Goal: Transaction & Acquisition: Purchase product/service

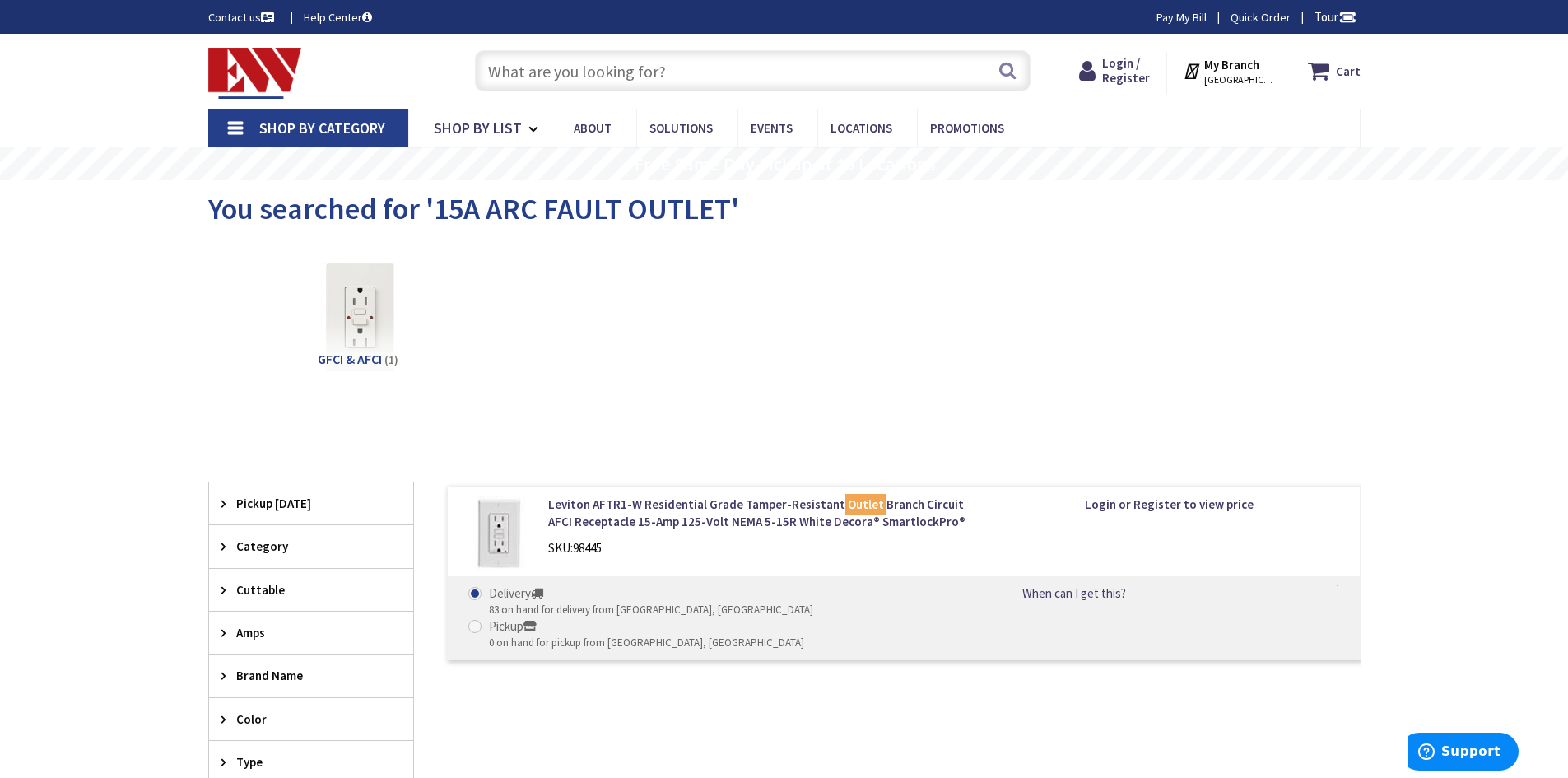
click at [256, 75] on img at bounding box center [255, 73] width 94 height 51
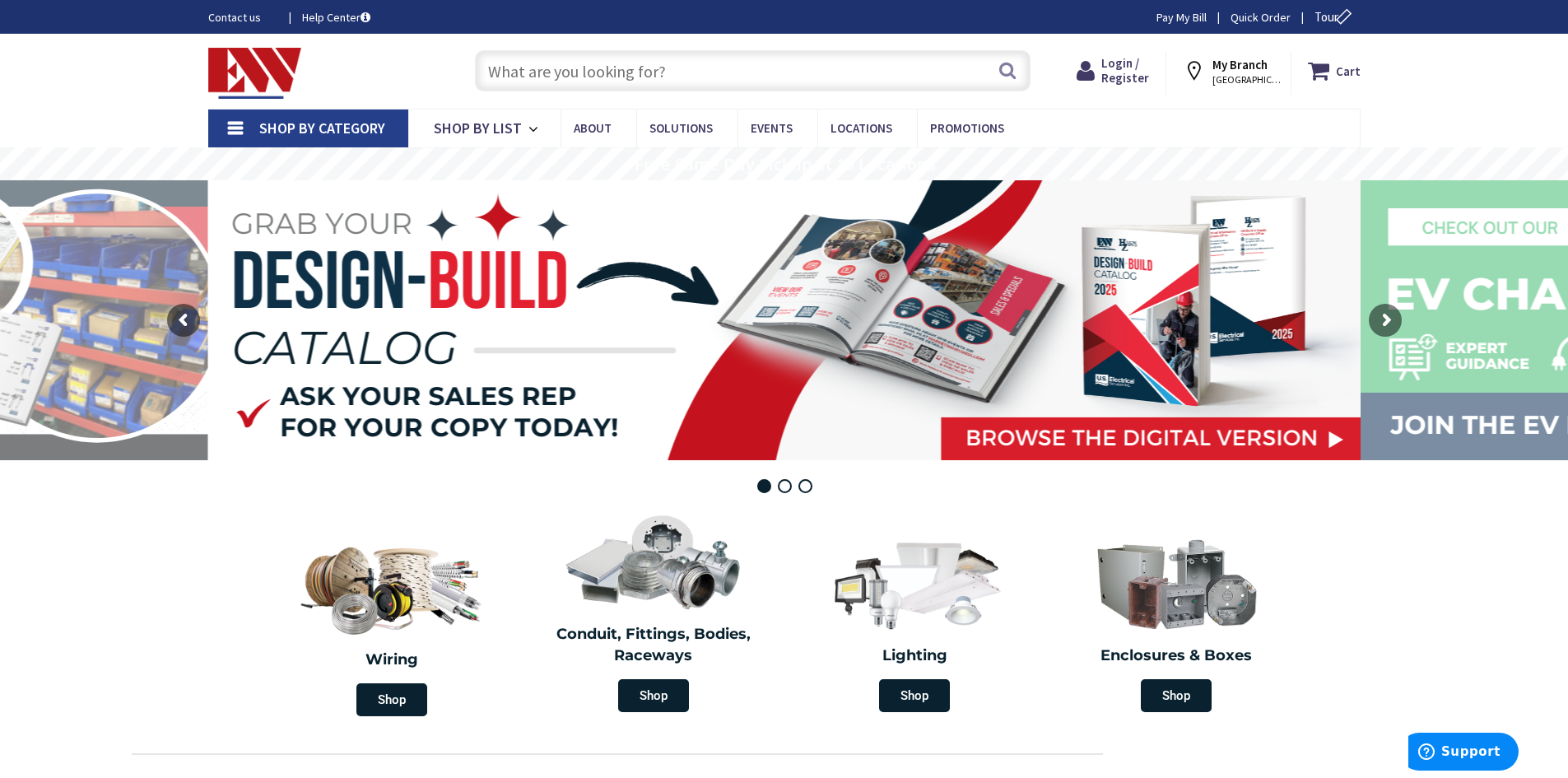
click at [585, 71] on input "text" at bounding box center [752, 70] width 555 height 41
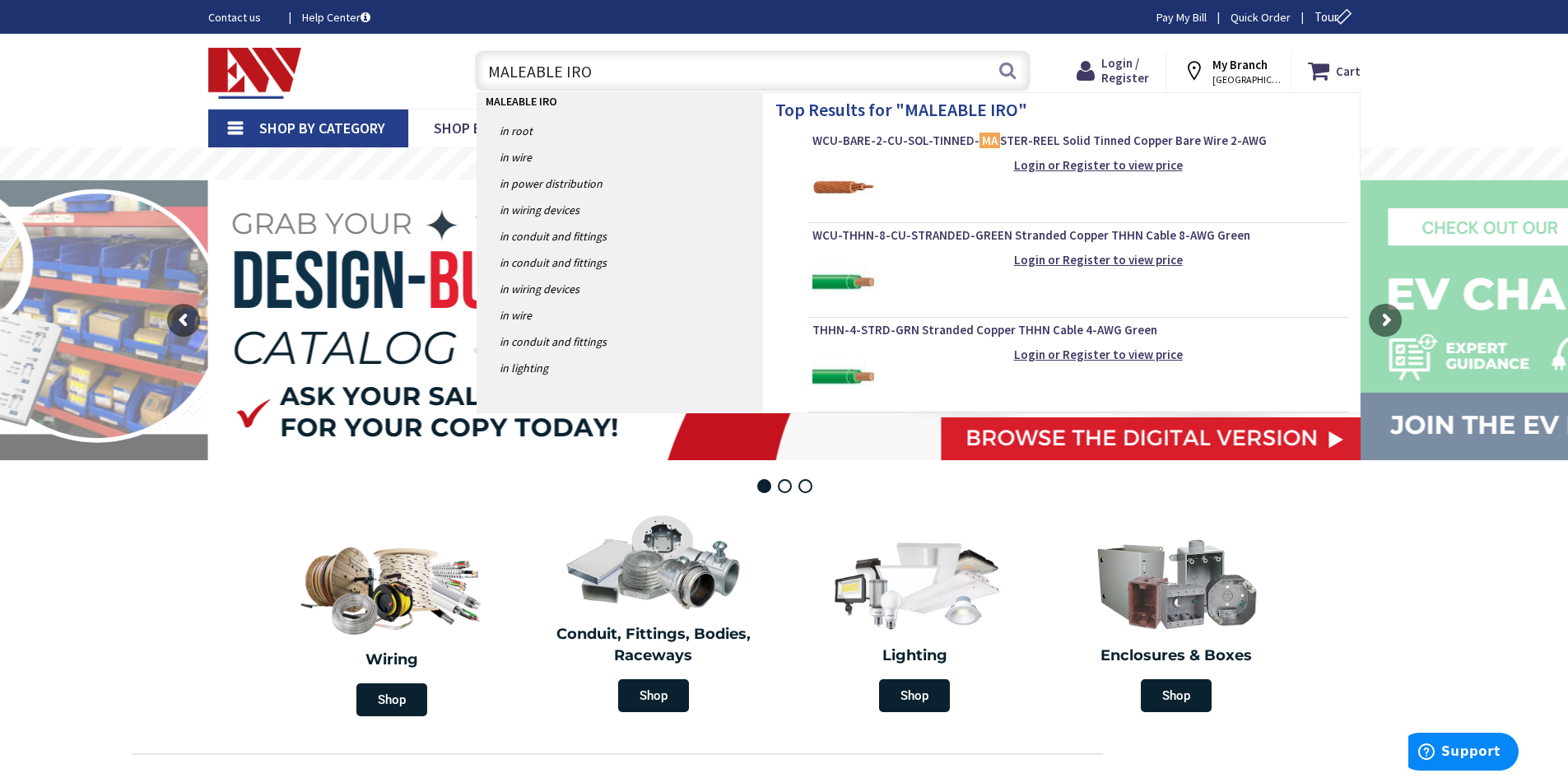
type input "MALEABLE IRON"
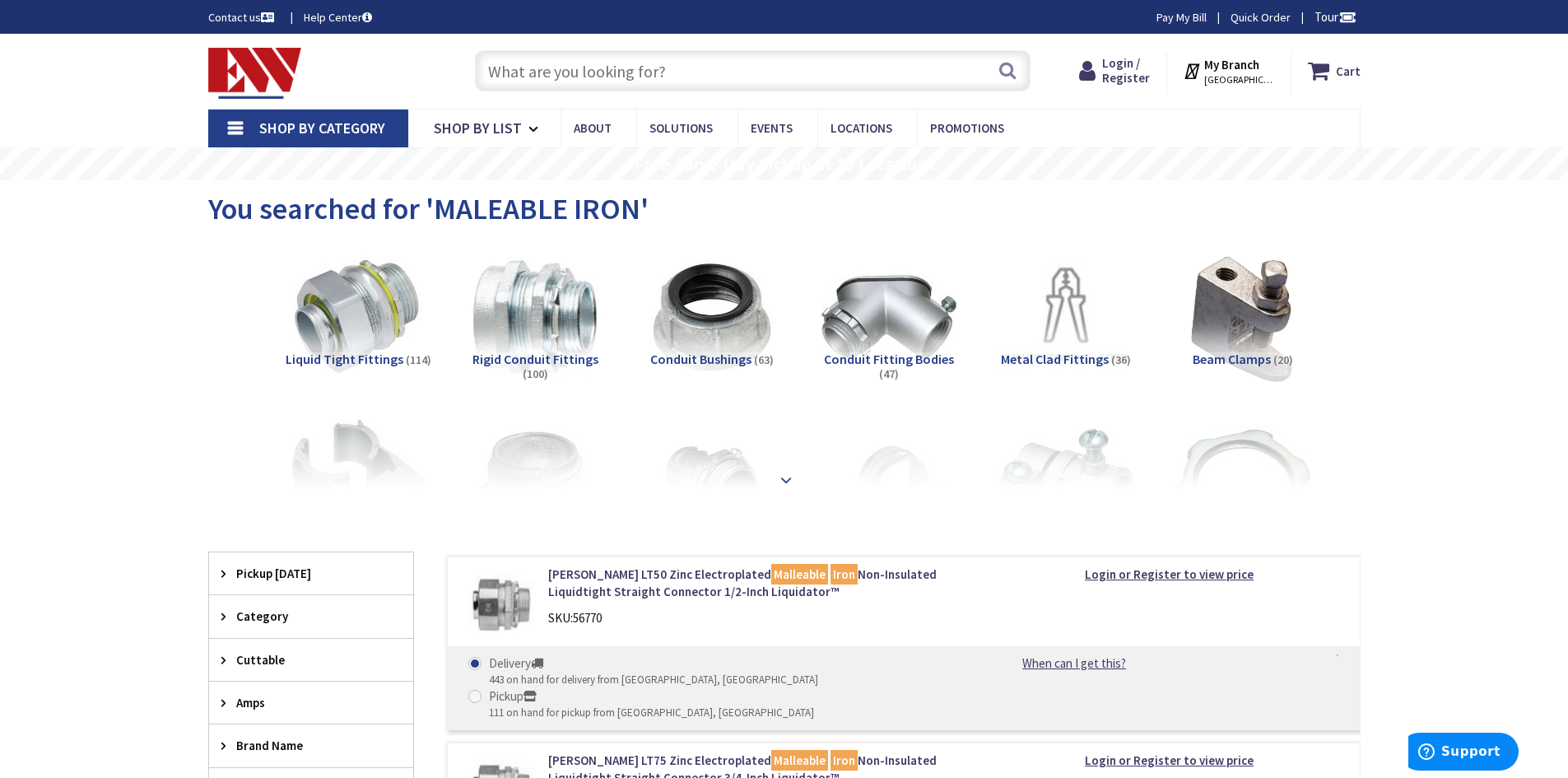
click at [782, 468] on div at bounding box center [784, 443] width 1070 height 90
click at [791, 475] on strong at bounding box center [785, 480] width 20 height 18
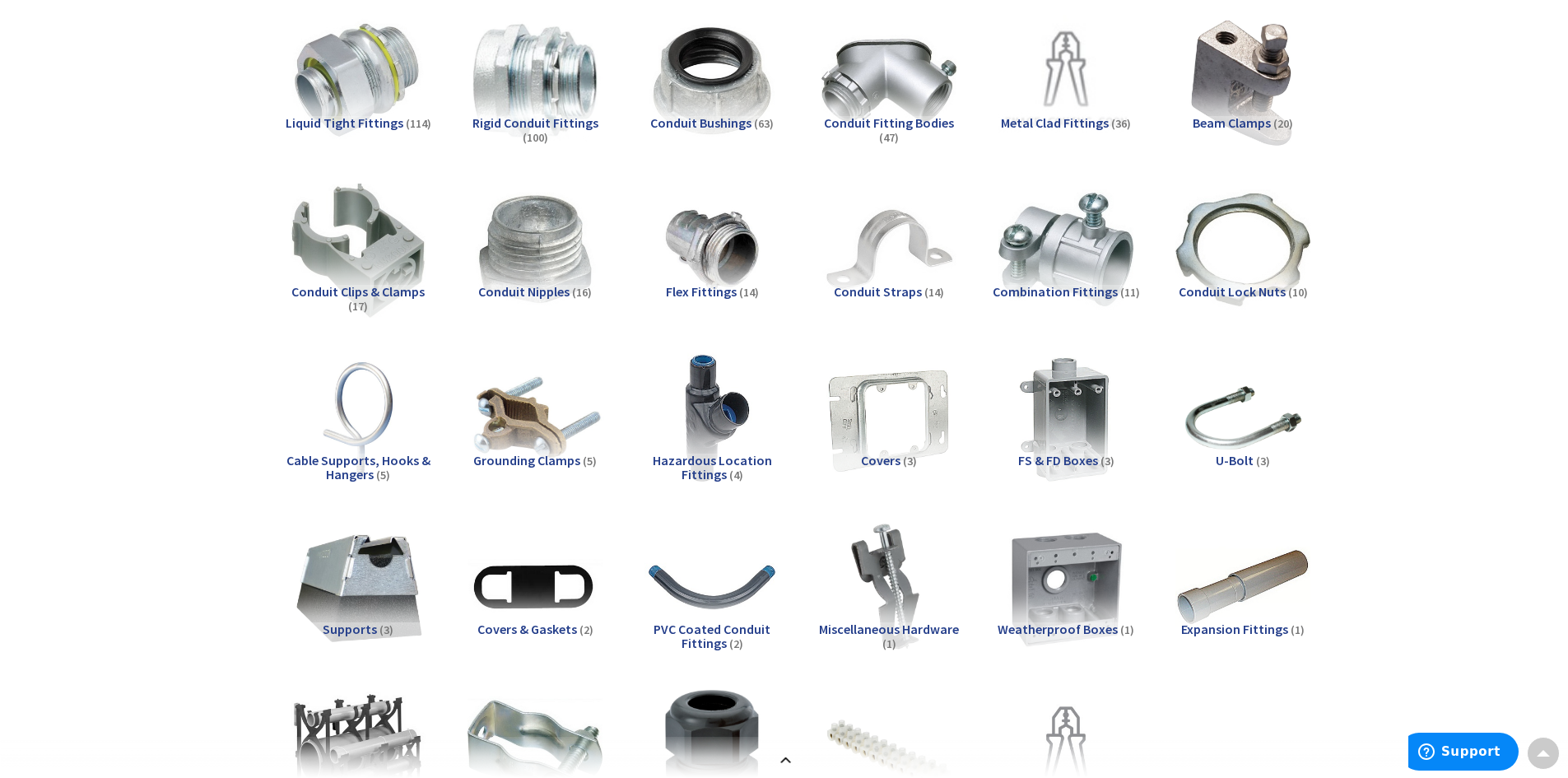
scroll to position [83, 0]
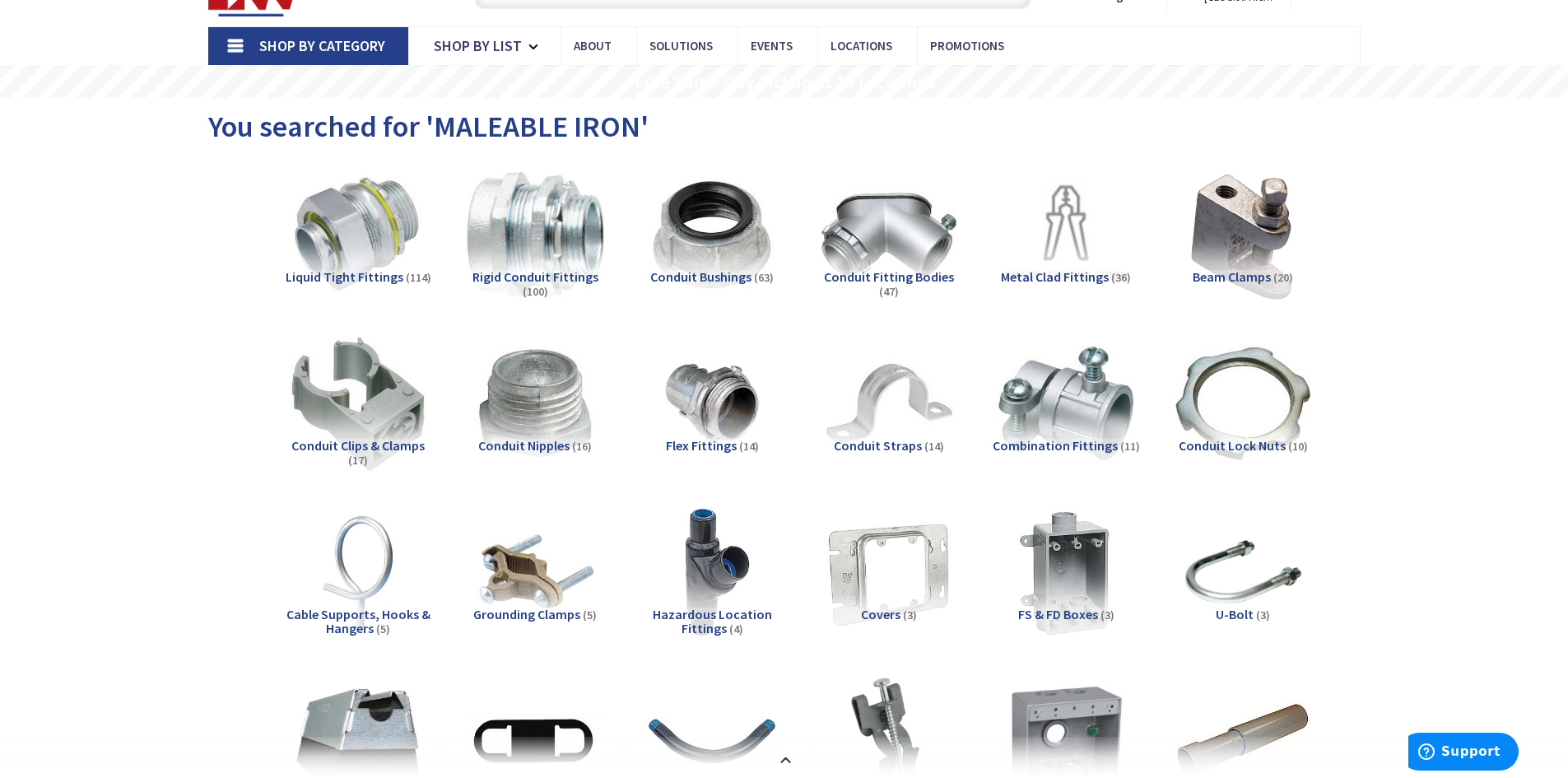
click at [544, 252] on img at bounding box center [534, 234] width 149 height 149
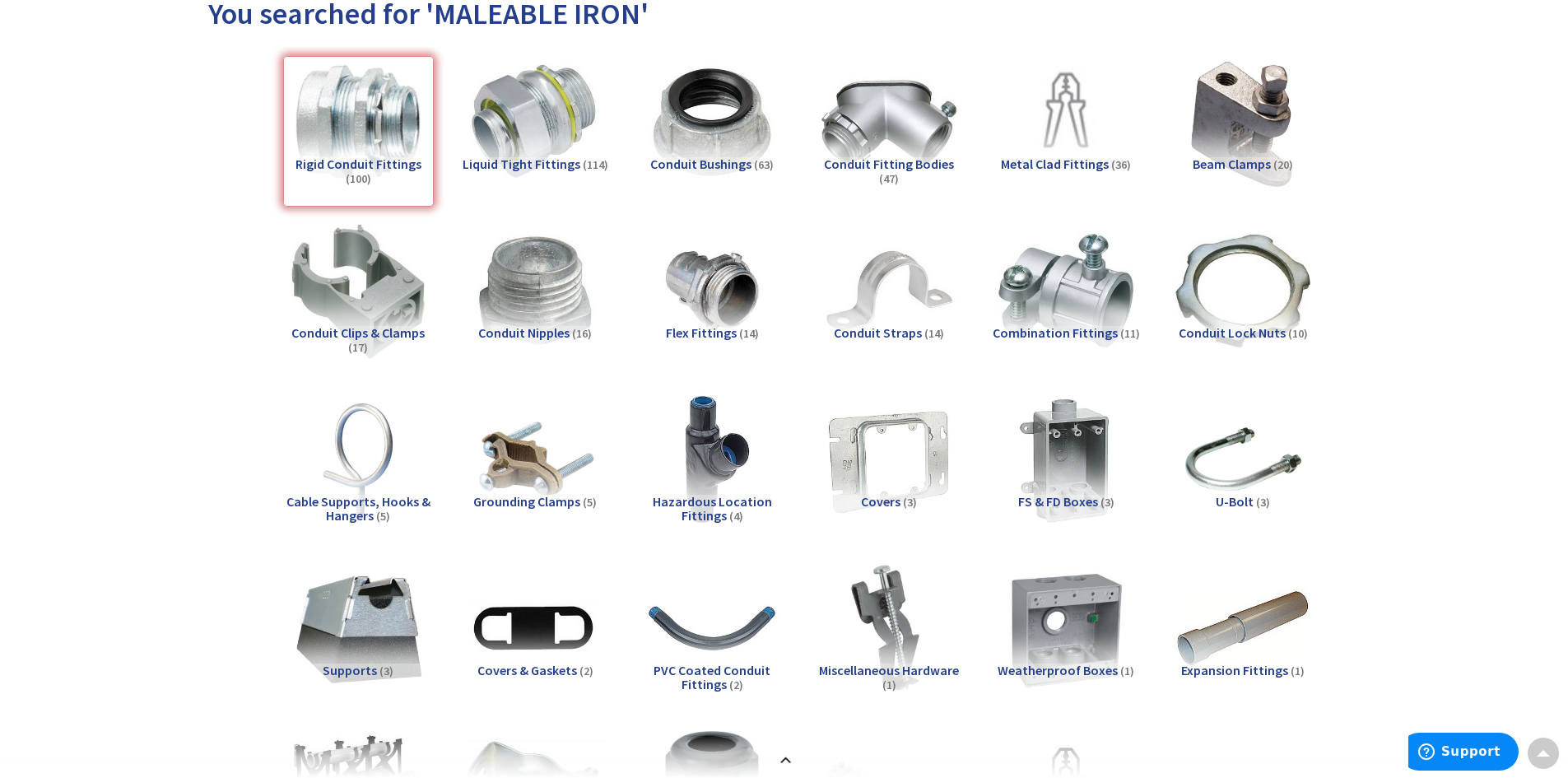
scroll to position [0, 0]
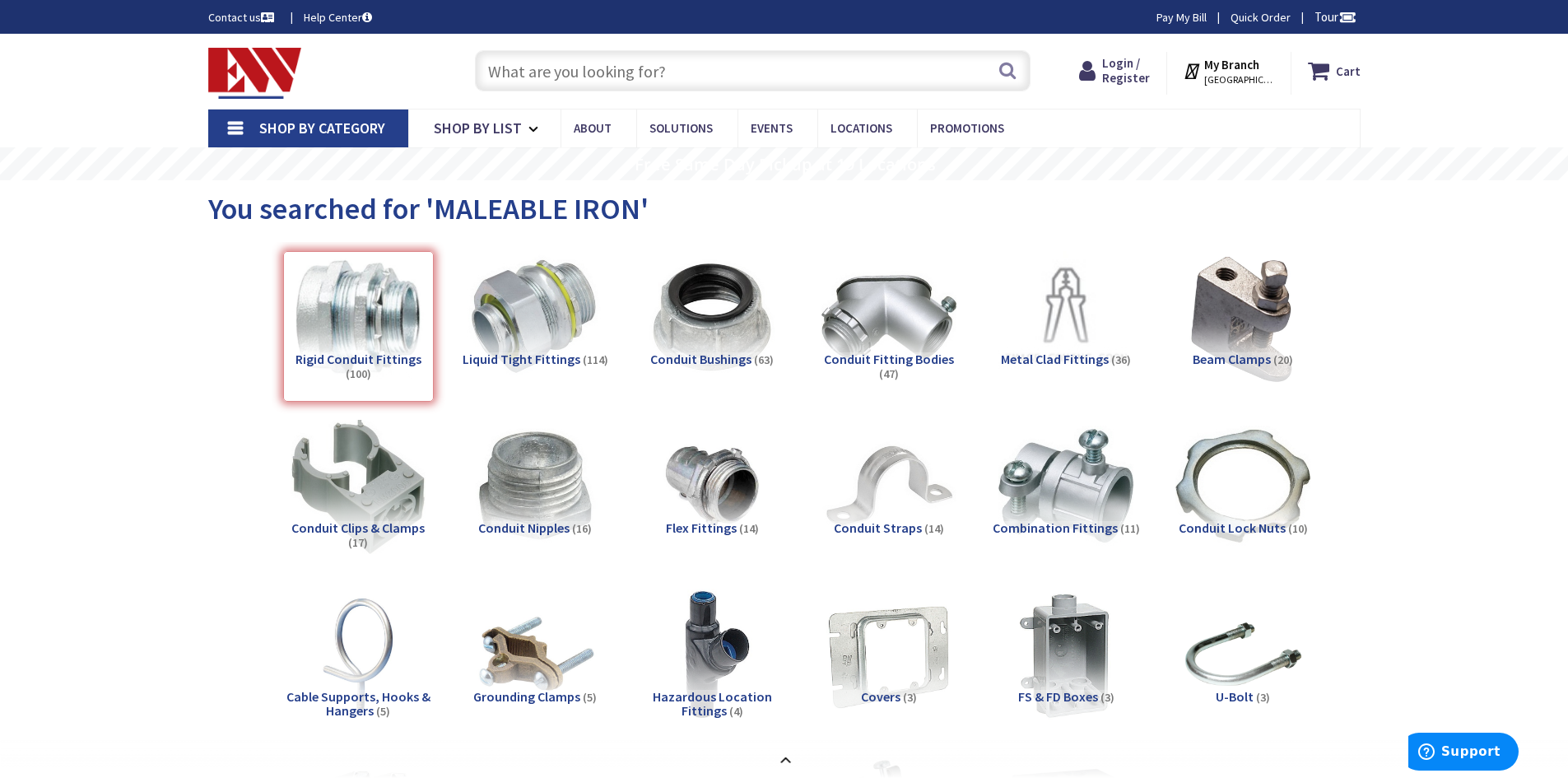
click at [256, 82] on img at bounding box center [255, 73] width 94 height 51
